Goal: Task Accomplishment & Management: Manage account settings

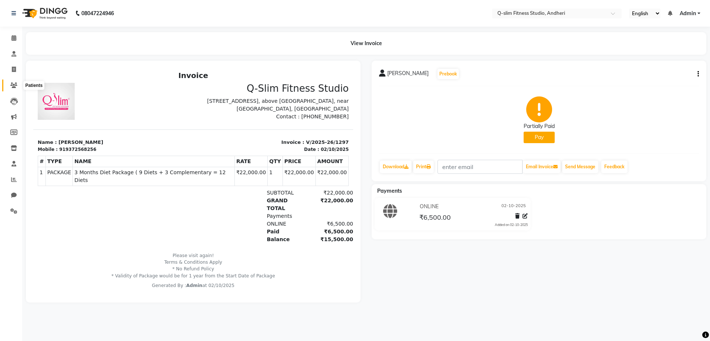
click at [14, 83] on icon at bounding box center [13, 85] width 7 height 6
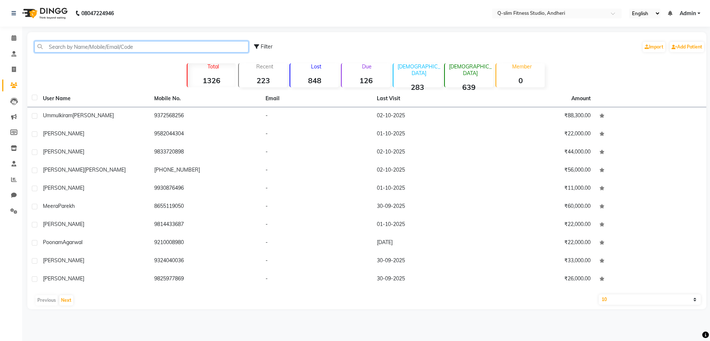
click at [89, 47] on input "text" at bounding box center [141, 46] width 214 height 11
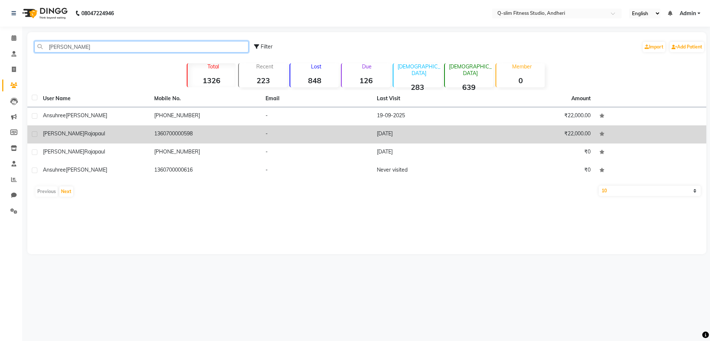
type input "sujai"
click at [84, 134] on span "Rajapaul" at bounding box center [94, 133] width 21 height 7
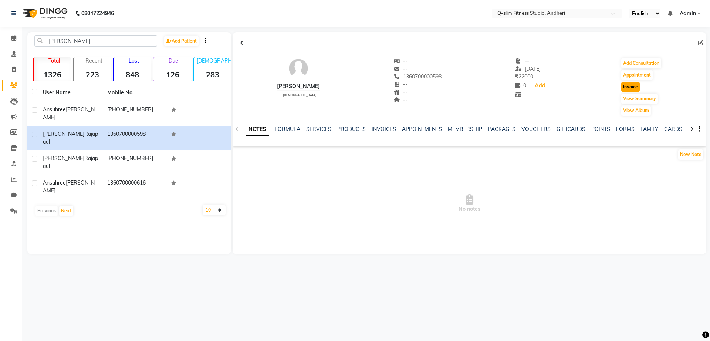
click at [629, 90] on button "Invoice" at bounding box center [630, 87] width 18 height 10
select select "service"
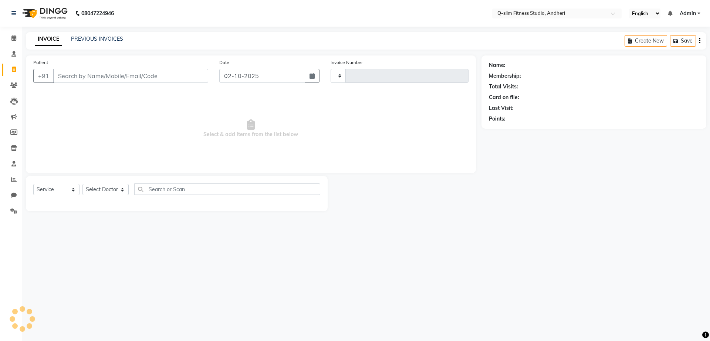
type input "1298"
select select "8143"
type input "1360700000598"
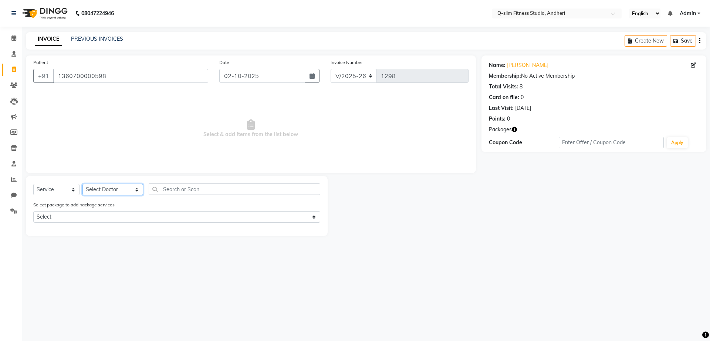
click at [108, 188] on select "Select Doctor Dr Malvina DR Pallavi Srivastava Kavita Hemnani / Zoya Lipo Sessi…" at bounding box center [112, 189] width 61 height 11
select select "76951"
click at [82, 184] on select "Select Doctor Dr Malvina DR Pallavi Srivastava Kavita Hemnani / Zoya Lipo Sessi…" at bounding box center [112, 189] width 61 height 11
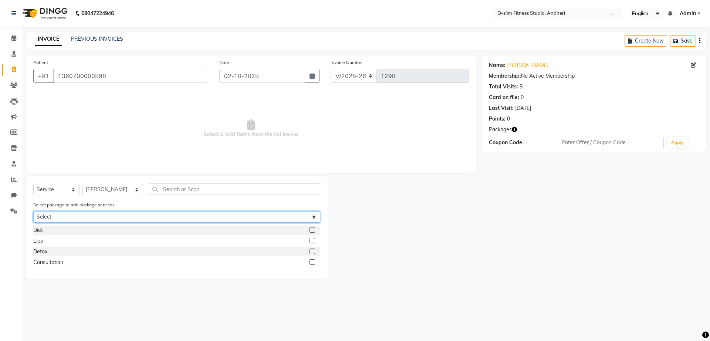
click at [93, 219] on select "Select 3 Months Diet Package ( 9 Diets + 4 Complementary = 13 Diets" at bounding box center [176, 216] width 287 height 11
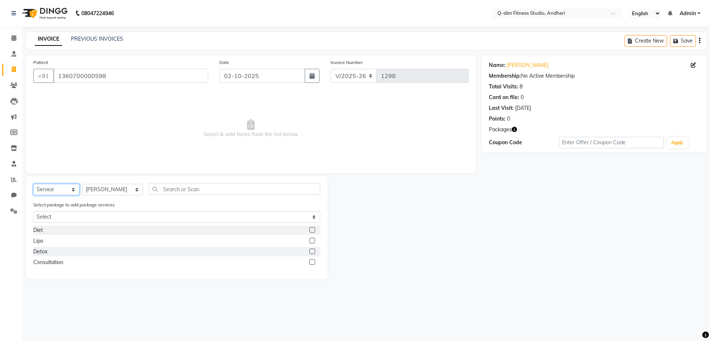
click at [58, 187] on select "Select Service Product Membership Package Voucher Prepaid Gift Card" at bounding box center [56, 189] width 46 height 11
select select "package"
click at [33, 184] on select "Select Service Product Membership Package Voucher Prepaid Gift Card" at bounding box center [56, 189] width 46 height 11
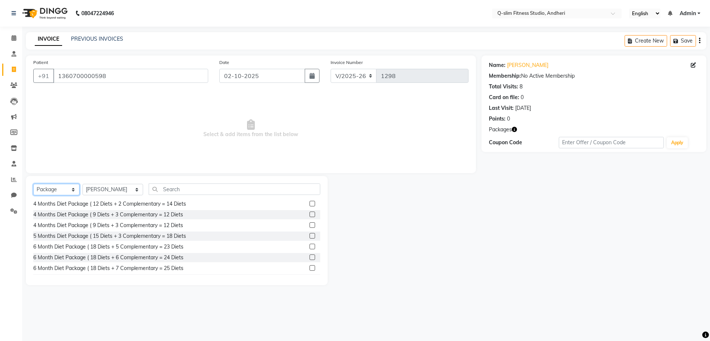
scroll to position [122, 0]
click at [309, 254] on label at bounding box center [312, 255] width 6 height 6
click at [309, 254] on input "checkbox" at bounding box center [311, 255] width 5 height 5
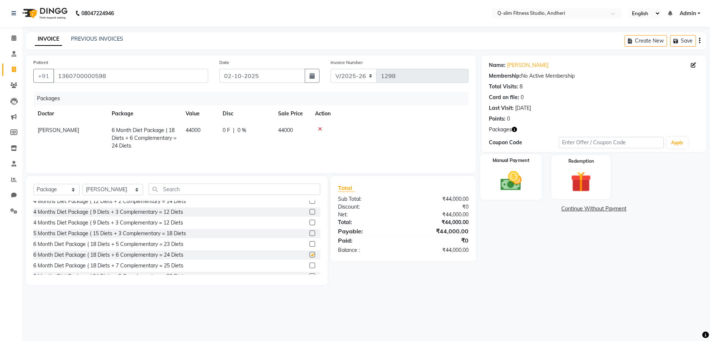
checkbox input "false"
click at [515, 181] on img at bounding box center [511, 181] width 34 height 24
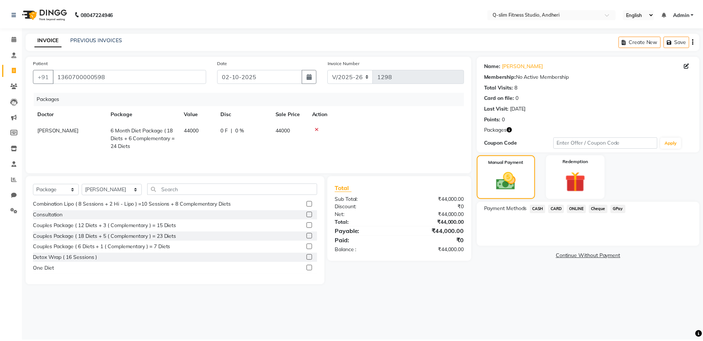
scroll to position [358, 0]
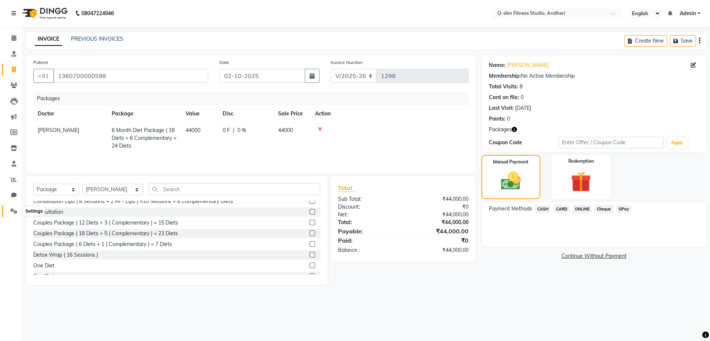
click at [12, 210] on icon at bounding box center [13, 211] width 7 height 6
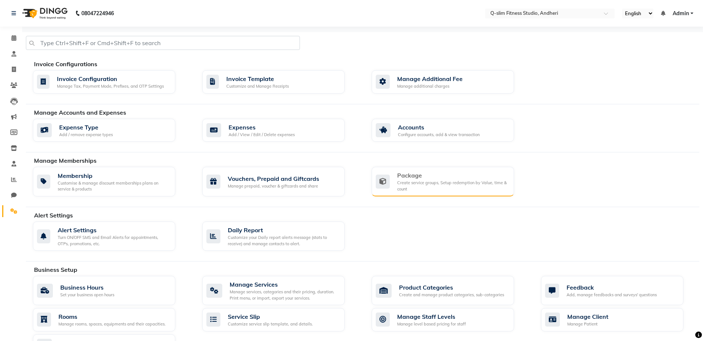
click at [408, 179] on div "Package" at bounding box center [452, 175] width 111 height 9
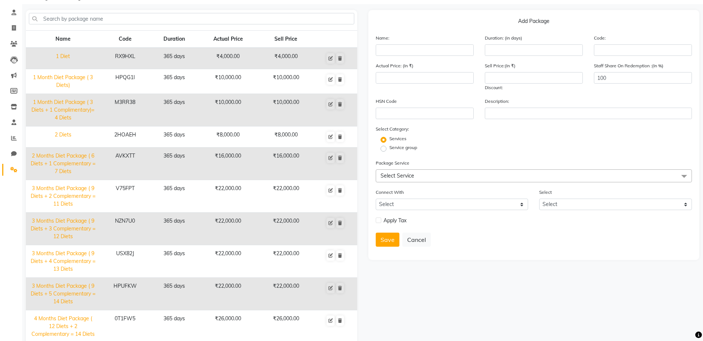
scroll to position [78, 0]
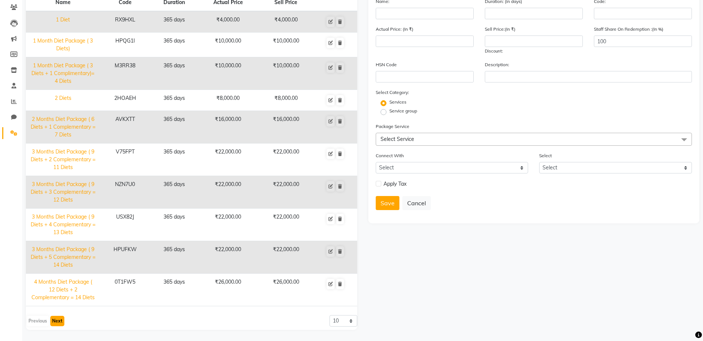
click at [60, 319] on button "Next" at bounding box center [57, 321] width 14 height 10
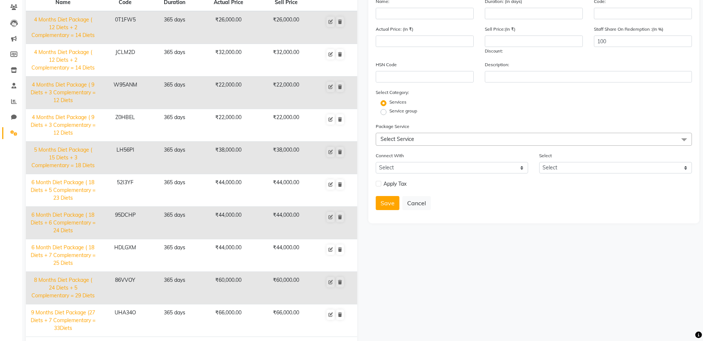
scroll to position [109, 0]
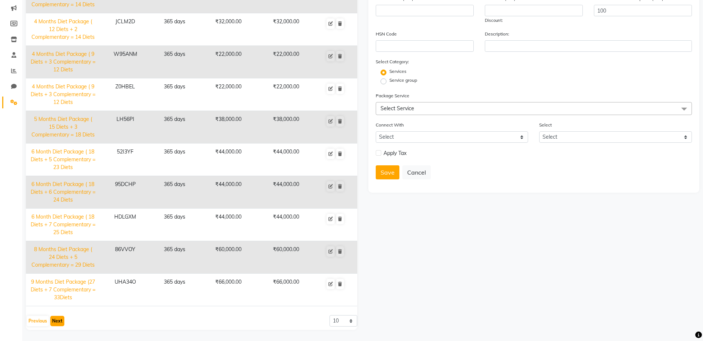
click at [58, 321] on button "Next" at bounding box center [57, 321] width 14 height 10
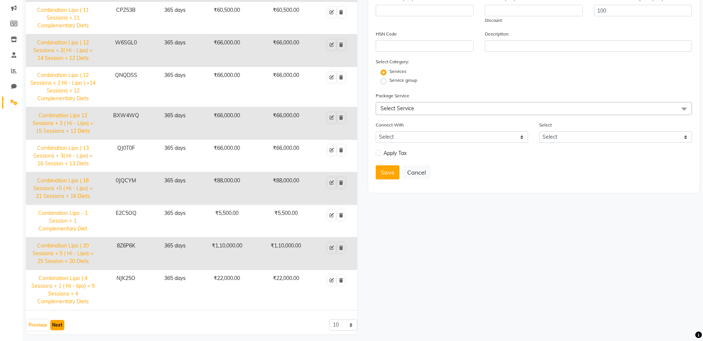
click at [57, 324] on button "Next" at bounding box center [57, 325] width 14 height 10
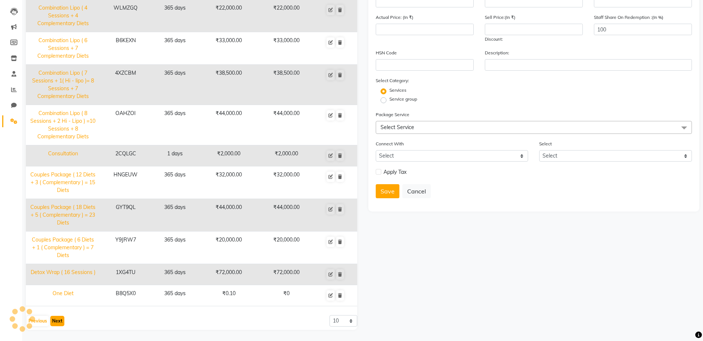
scroll to position [90, 0]
click at [331, 208] on icon at bounding box center [330, 209] width 4 height 4
type input "Couples Package ( 18 Diets + 5 ( Complementary ) = 23 Diets"
type input "365"
type input "GYT9QL"
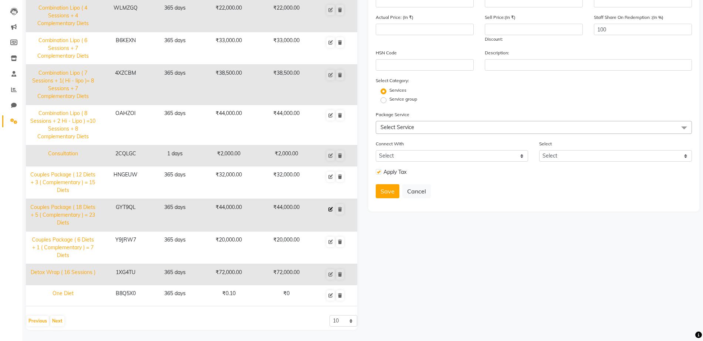
type input "44000"
checkbox input "true"
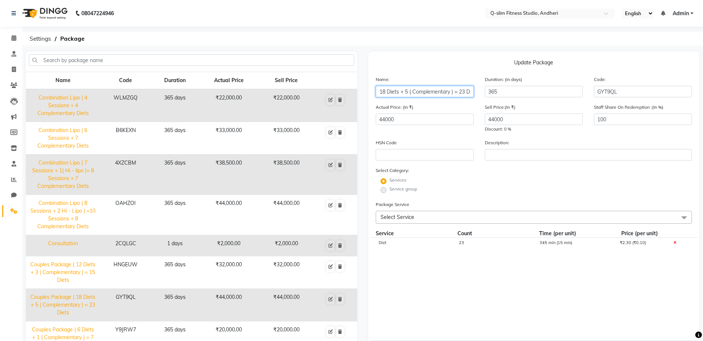
scroll to position [0, 54]
drag, startPoint x: 378, startPoint y: 94, endPoint x: 485, endPoint y: 92, distance: 107.2
click at [485, 92] on div "Name: Couples Package ( 18 Diets + 5 ( Complementary ) = 23 Diets Duration: (in…" at bounding box center [534, 89] width 328 height 28
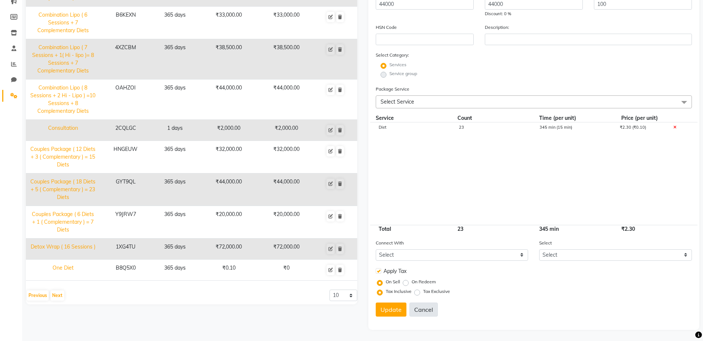
scroll to position [0, 0]
click at [419, 315] on button "Cancel" at bounding box center [423, 309] width 28 height 14
select select
checkbox input "false"
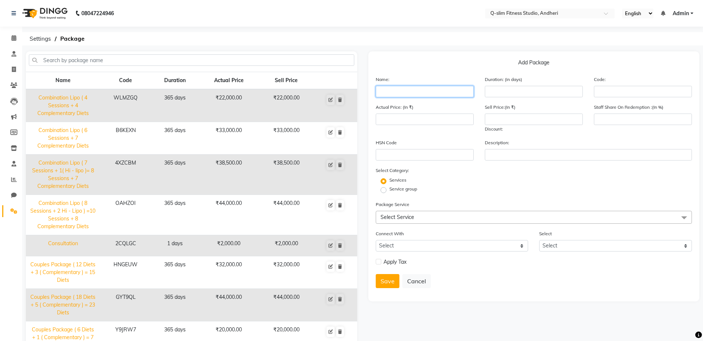
click at [405, 89] on input "text" at bounding box center [425, 91] width 98 height 11
paste input "Couples Package ( 18 Diets + 5 ( Complementary ) = 23 Diets"
click at [457, 92] on input "Couples Package ( 18 Diets + 5 ( Complementary ) = 23 Diets" at bounding box center [425, 91] width 98 height 11
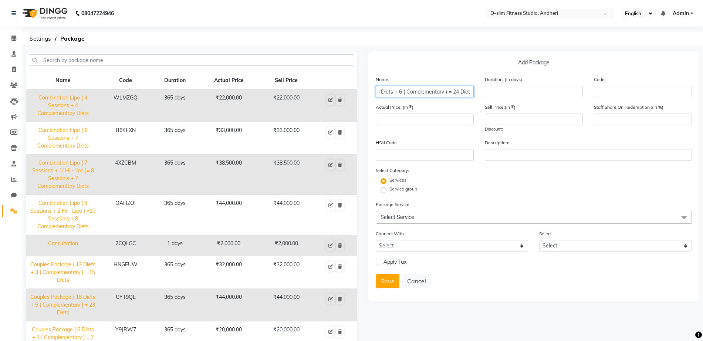
type input "Couples Package ( 18 Diets + 6 ( Complementary ) = 24 Diets"
click at [512, 95] on input "number" at bounding box center [534, 91] width 98 height 11
type input "365"
click at [422, 120] on input "number" at bounding box center [425, 119] width 98 height 11
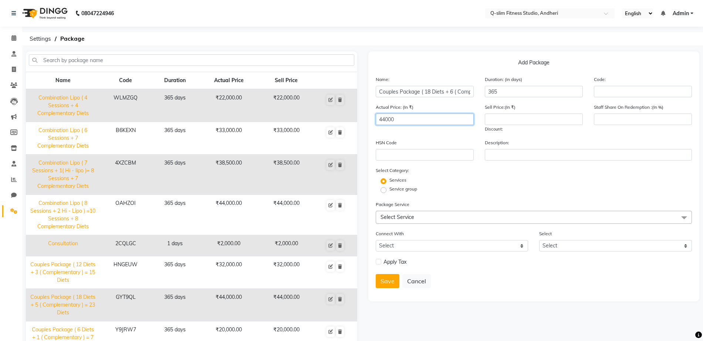
type input "44000"
click at [499, 121] on input "number" at bounding box center [534, 119] width 98 height 11
type input "44000"
click at [604, 115] on input "number" at bounding box center [643, 119] width 98 height 11
type input "100"
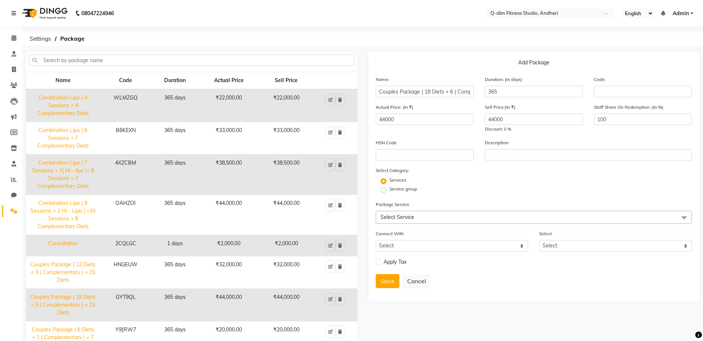
click at [407, 217] on span "Select Service" at bounding box center [397, 217] width 34 height 7
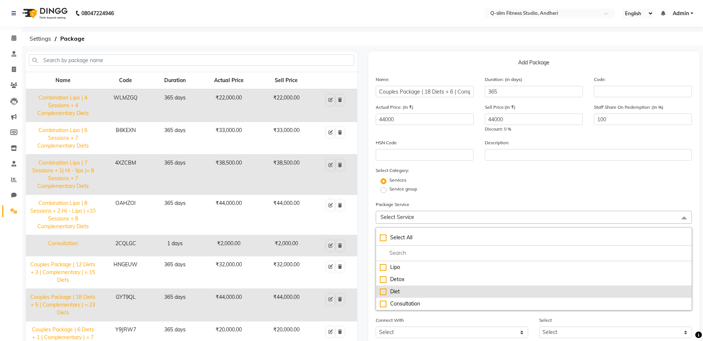
click at [382, 293] on div "Diet" at bounding box center [534, 292] width 308 height 8
checkbox input "true"
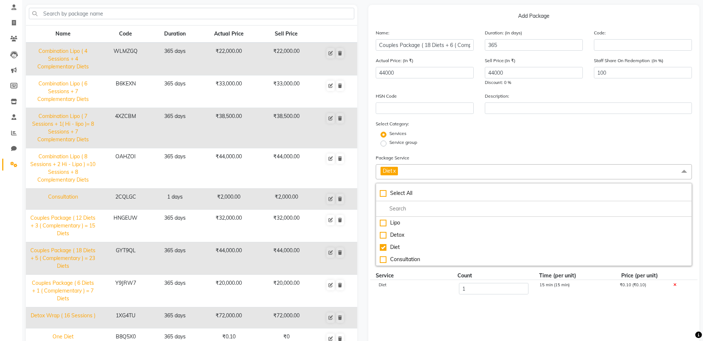
scroll to position [53, 0]
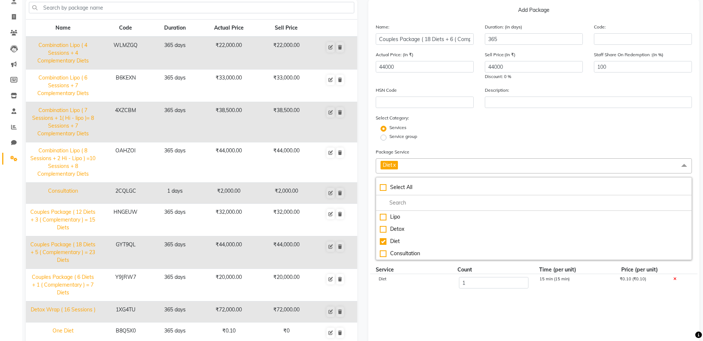
click at [428, 316] on cdk-virtual-scroll-viewport "Diet 1 15 min (15 min) ₹0.10 (₹0.10)" at bounding box center [534, 325] width 317 height 102
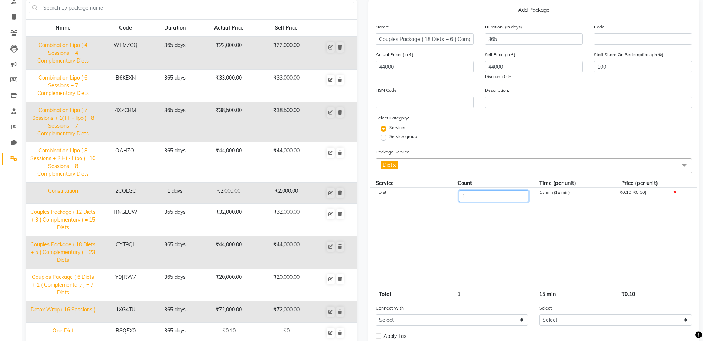
click at [474, 199] on input "1" at bounding box center [493, 195] width 69 height 11
type input "24"
click at [474, 214] on cdk-virtual-scroll-viewport "Diet 24 360 min (15 min) ₹2.40 (₹0.10)" at bounding box center [534, 238] width 317 height 102
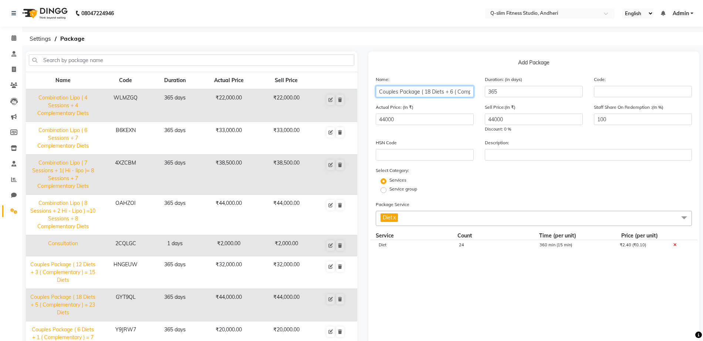
click at [399, 87] on input "Couples Package ( 18 Diets + 6 ( Complementary ) = 24 Diets" at bounding box center [425, 91] width 98 height 11
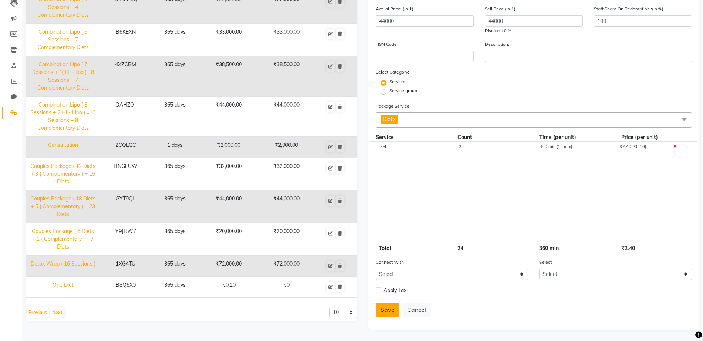
click at [385, 309] on button "Save" at bounding box center [388, 309] width 24 height 14
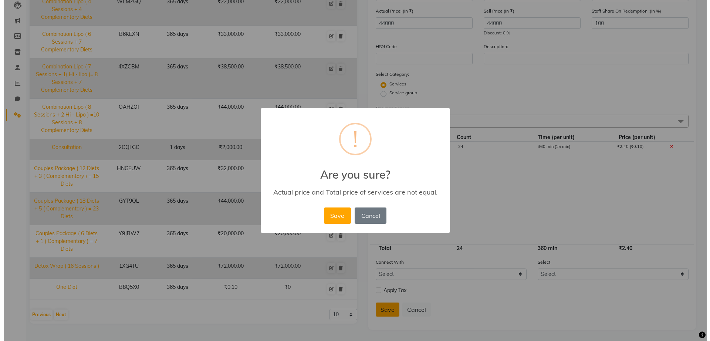
scroll to position [96, 0]
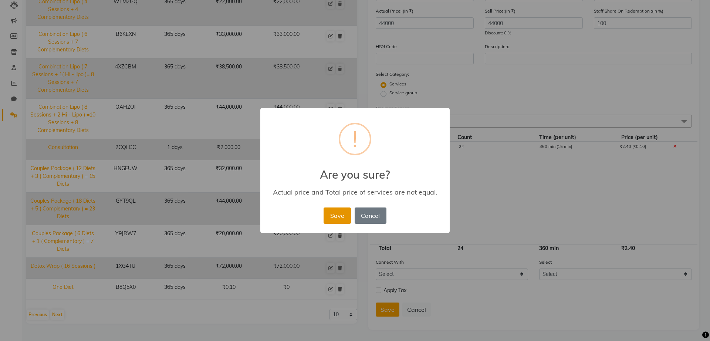
click at [337, 215] on button "Save" at bounding box center [337, 215] width 27 height 16
select select
checkbox input "false"
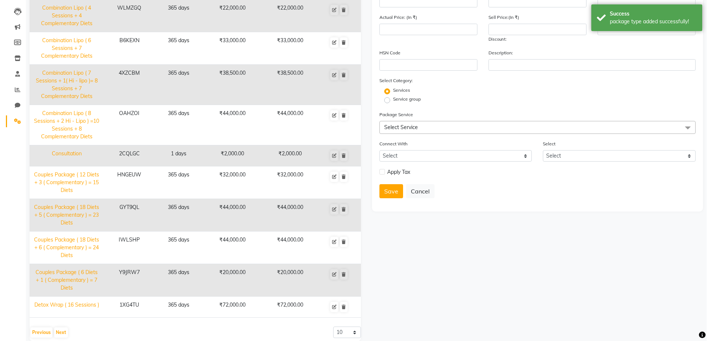
scroll to position [0, 0]
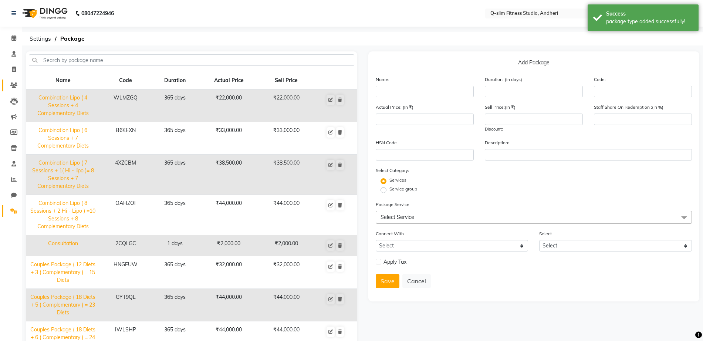
click at [10, 91] on link "Patients" at bounding box center [11, 85] width 18 height 12
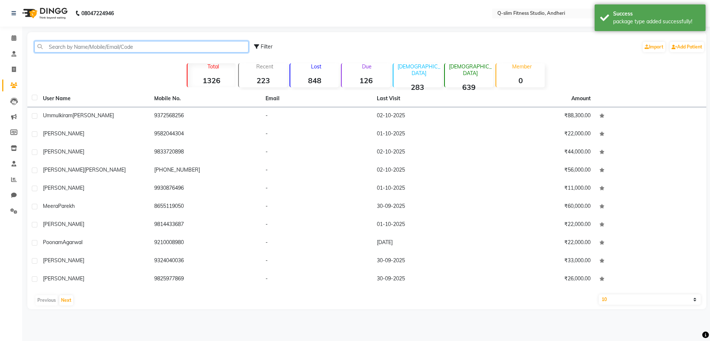
click at [111, 49] on input "text" at bounding box center [141, 46] width 214 height 11
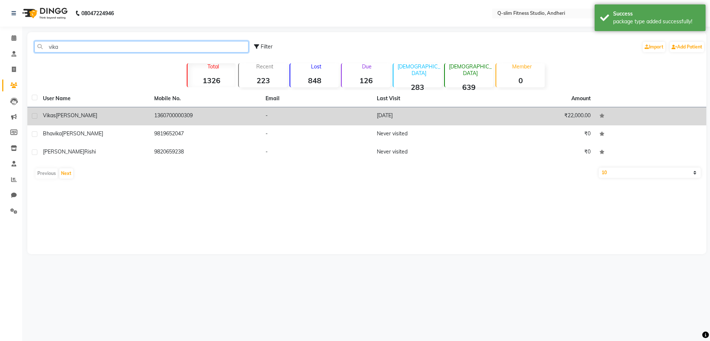
type input "vika"
click at [116, 113] on div "[PERSON_NAME]" at bounding box center [94, 116] width 102 height 8
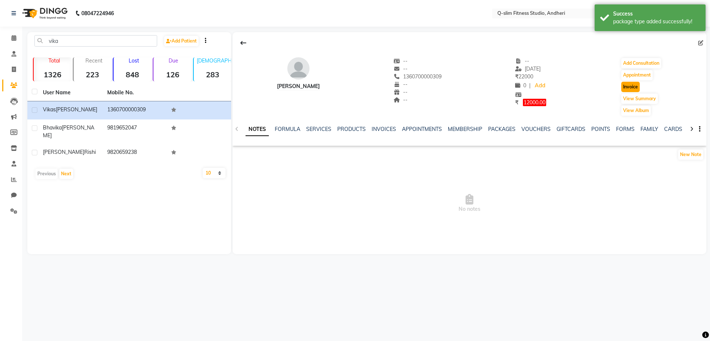
click at [629, 90] on button "Invoice" at bounding box center [630, 87] width 18 height 10
select select "8143"
select select "service"
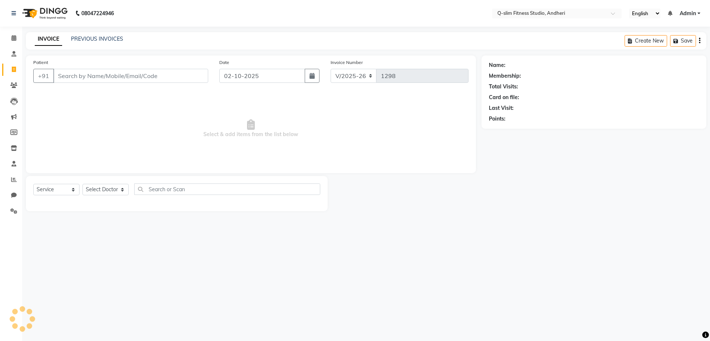
type input "1360700000309"
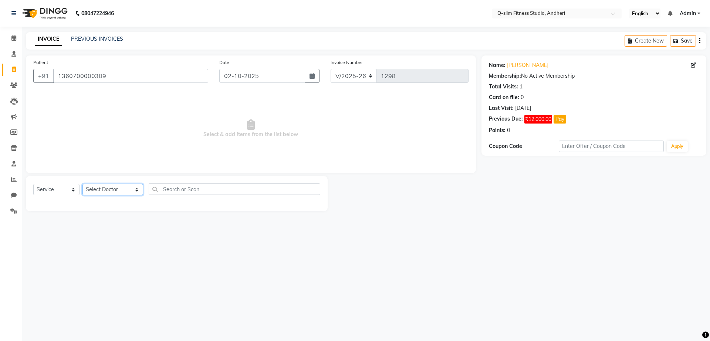
click at [92, 186] on select "Select Doctor Dr Malvina DR Pallavi Srivastava Kavita Hemnani / Zoya Lipo Sessi…" at bounding box center [112, 189] width 61 height 11
select select "76951"
click at [82, 184] on select "Select Doctor Dr Malvina DR Pallavi Srivastava Kavita Hemnani / Zoya Lipo Sessi…" at bounding box center [112, 189] width 61 height 11
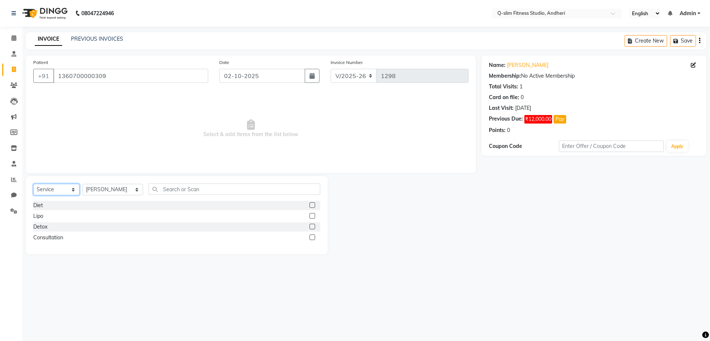
click at [67, 186] on select "Select Service Product Membership Package Voucher Prepaid Gift Card" at bounding box center [56, 189] width 46 height 11
select select "package"
click at [33, 184] on select "Select Service Product Membership Package Voucher Prepaid Gift Card" at bounding box center [56, 189] width 46 height 11
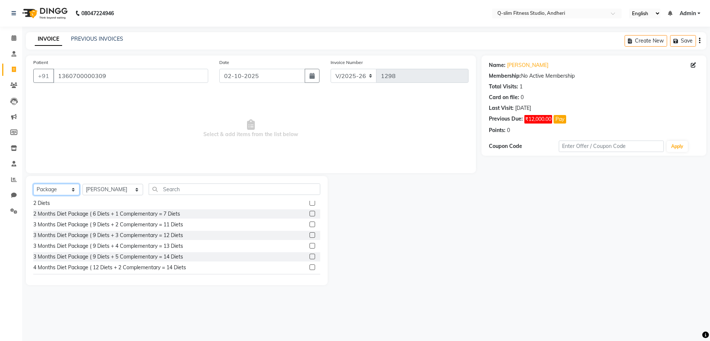
scroll to position [46, 0]
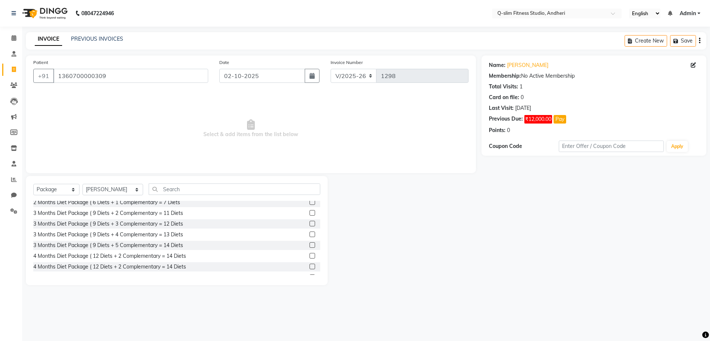
click at [309, 222] on label at bounding box center [312, 224] width 6 height 6
click at [309, 222] on input "checkbox" at bounding box center [311, 223] width 5 height 5
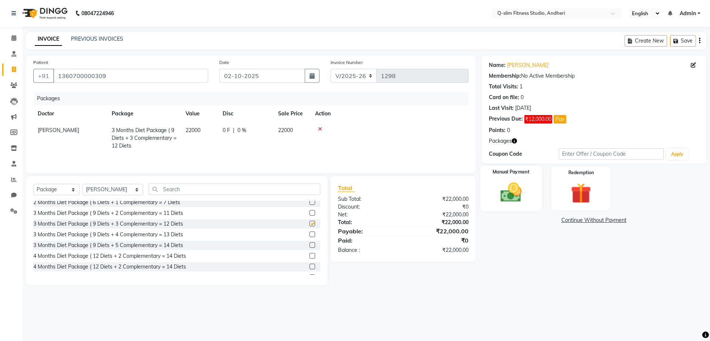
checkbox input "false"
click at [515, 190] on img at bounding box center [511, 192] width 34 height 24
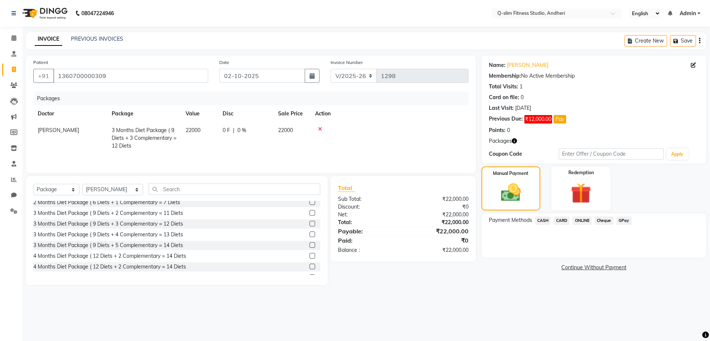
click at [583, 221] on span "ONLINE" at bounding box center [581, 220] width 19 height 9
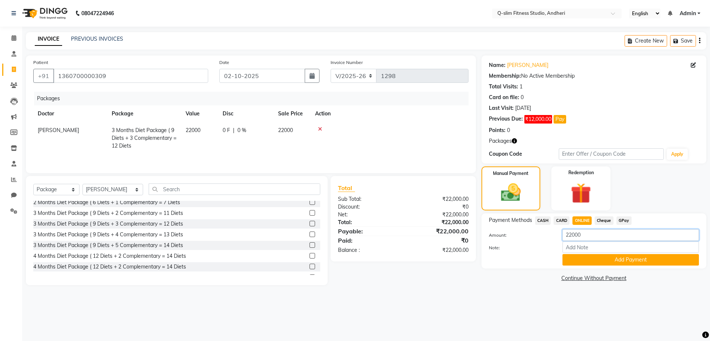
click at [588, 236] on input "22000" at bounding box center [630, 234] width 136 height 11
type input "2"
type input "2000"
click at [579, 260] on button "Add Payment" at bounding box center [630, 259] width 136 height 11
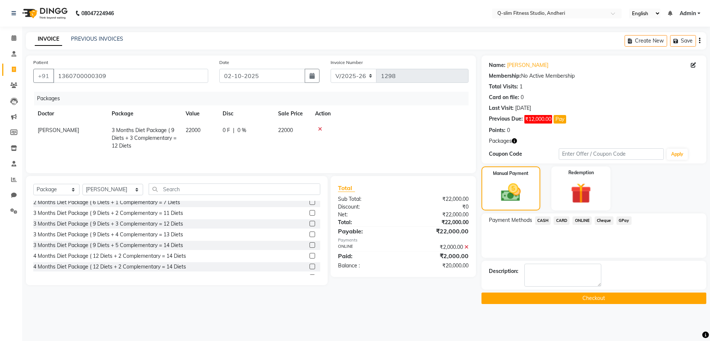
click at [555, 295] on button "Checkout" at bounding box center [593, 297] width 225 height 11
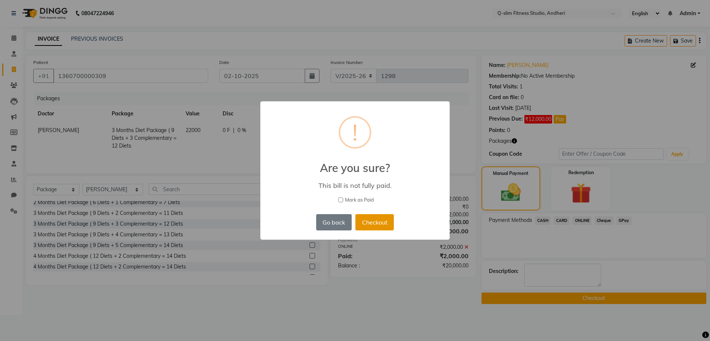
click at [371, 225] on button "Checkout" at bounding box center [374, 222] width 38 height 16
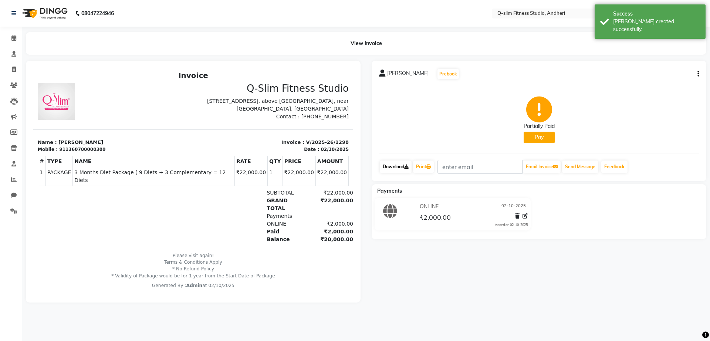
click at [398, 166] on link "Download" at bounding box center [396, 166] width 32 height 13
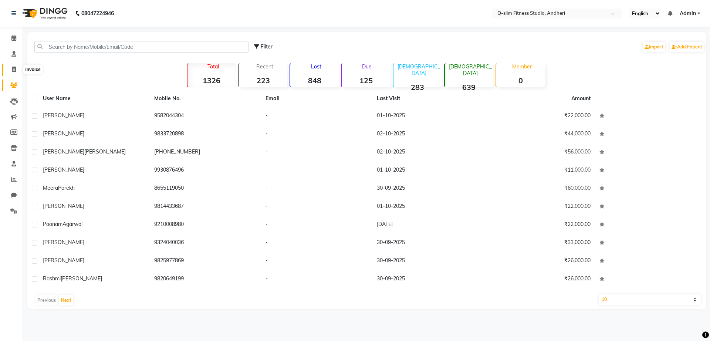
click at [13, 74] on span at bounding box center [13, 69] width 13 height 9
select select "service"
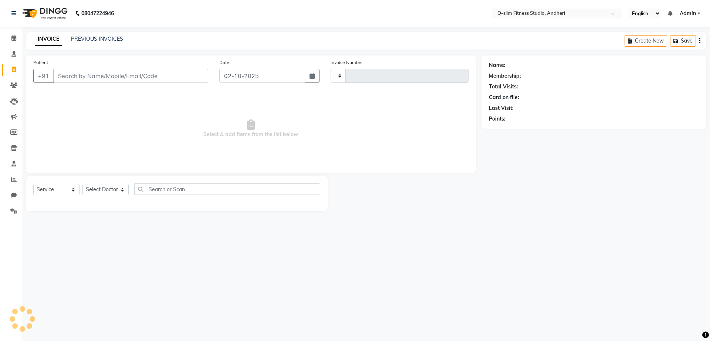
type input "1299"
select select "8143"
click at [111, 39] on link "PREVIOUS INVOICES" at bounding box center [97, 38] width 52 height 7
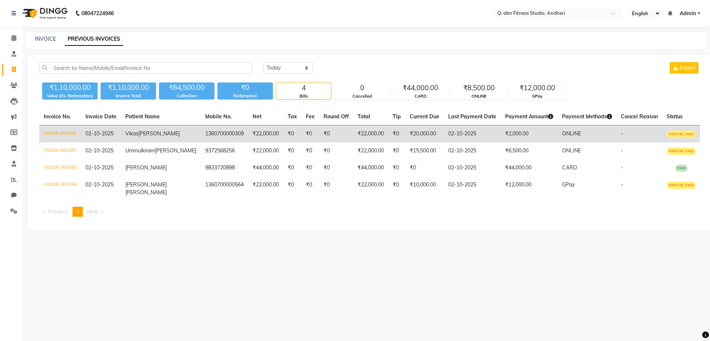
click at [186, 135] on td "[PERSON_NAME]" at bounding box center [161, 133] width 80 height 17
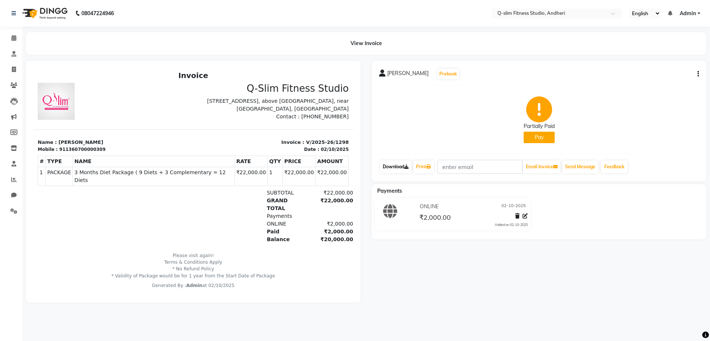
click at [395, 166] on link "Download" at bounding box center [396, 166] width 32 height 13
